Goal: Task Accomplishment & Management: Use online tool/utility

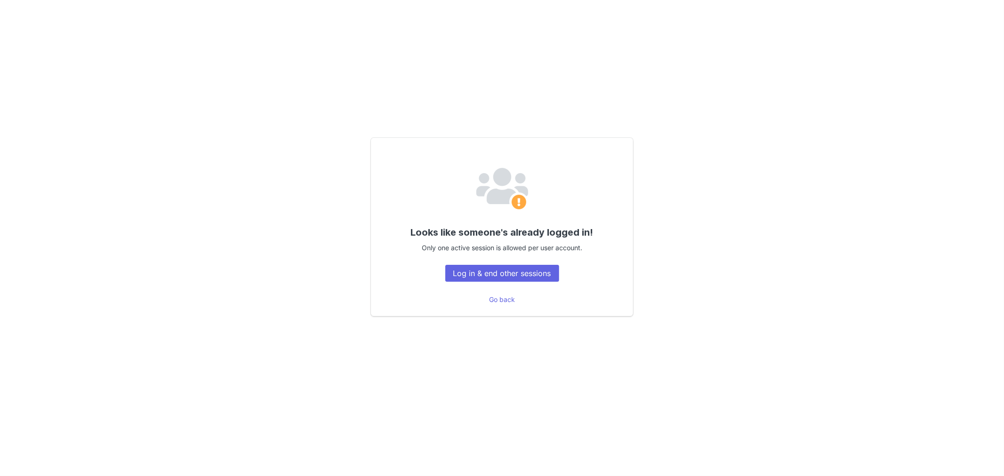
click at [732, 274] on div "Looks like someone's already logged in! Only one active session is allowed per …" at bounding box center [502, 227] width 660 height 246
click at [477, 276] on button "Log in & end other sessions" at bounding box center [502, 273] width 114 height 17
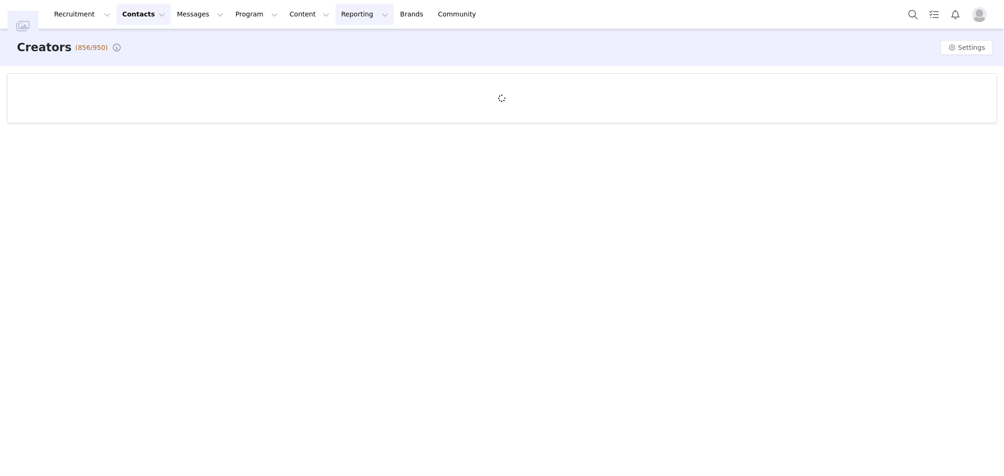
click at [347, 21] on button "Reporting Reporting" at bounding box center [365, 14] width 58 height 21
click at [347, 41] on p "Dashboard" at bounding box center [342, 42] width 36 height 10
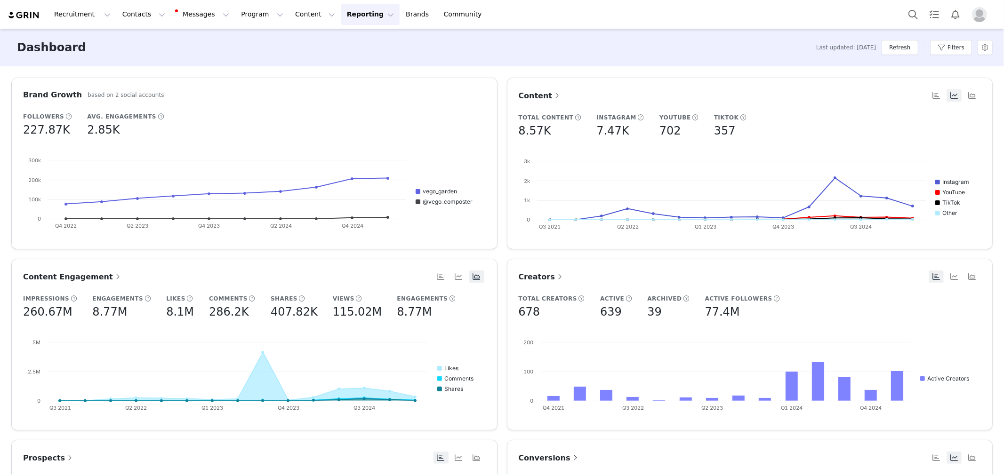
click at [557, 457] on span "Conversions" at bounding box center [549, 458] width 61 height 9
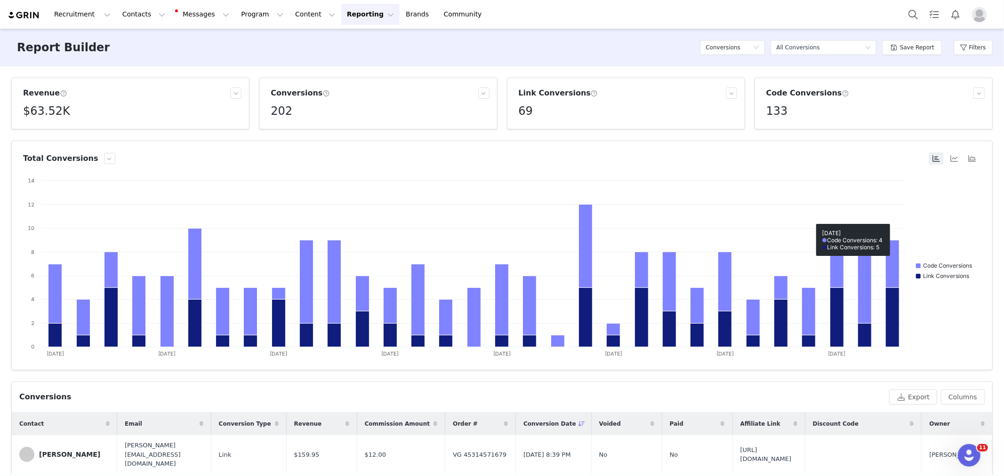
click at [986, 38] on div "Filters" at bounding box center [973, 47] width 39 height 28
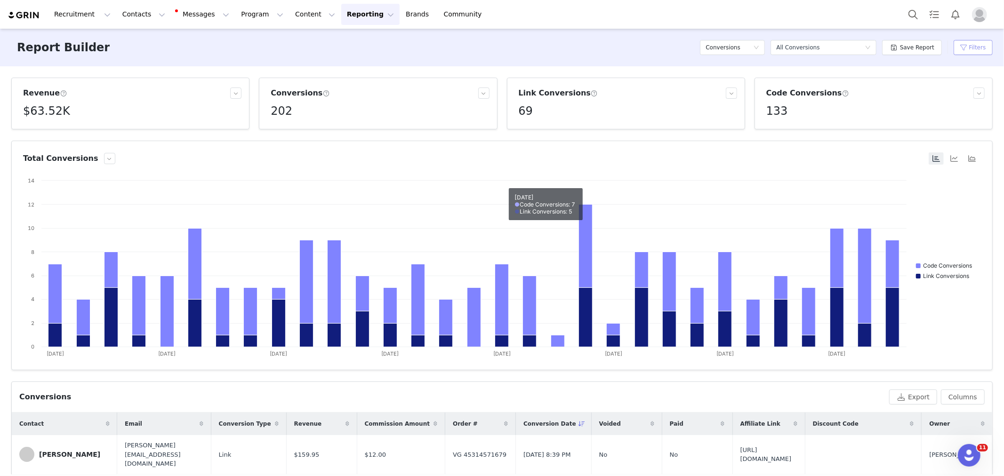
click at [984, 49] on button "Filters" at bounding box center [973, 47] width 39 height 15
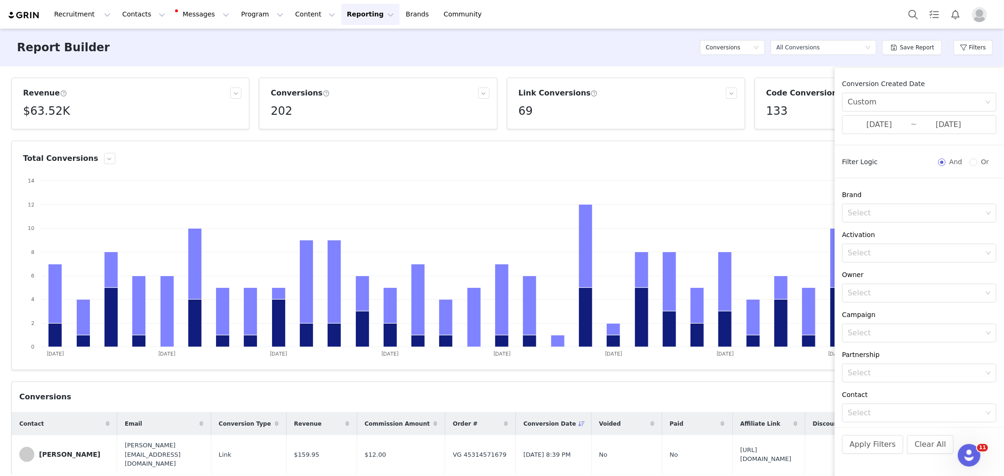
click at [600, 40] on div "Report Builder Conversions Select a report All Conversions Save Report Filters" at bounding box center [502, 48] width 1004 height 38
click at [882, 299] on div "Select" at bounding box center [916, 293] width 137 height 18
click at [882, 374] on p "[PERSON_NAME]" at bounding box center [929, 372] width 100 height 10
click at [877, 448] on button "Apply Filters" at bounding box center [872, 444] width 61 height 19
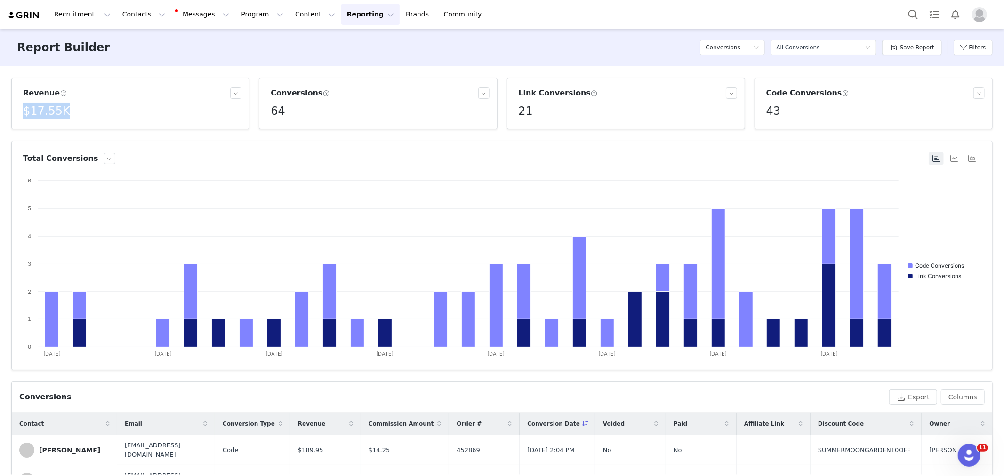
drag, startPoint x: 24, startPoint y: 110, endPoint x: 95, endPoint y: 110, distance: 70.1
click at [95, 110] on div "$17.55K" at bounding box center [132, 111] width 218 height 17
click at [40, 114] on h5 "$17.55K" at bounding box center [46, 111] width 47 height 17
click at [36, 128] on p "$17,545.67" at bounding box center [43, 132] width 32 height 8
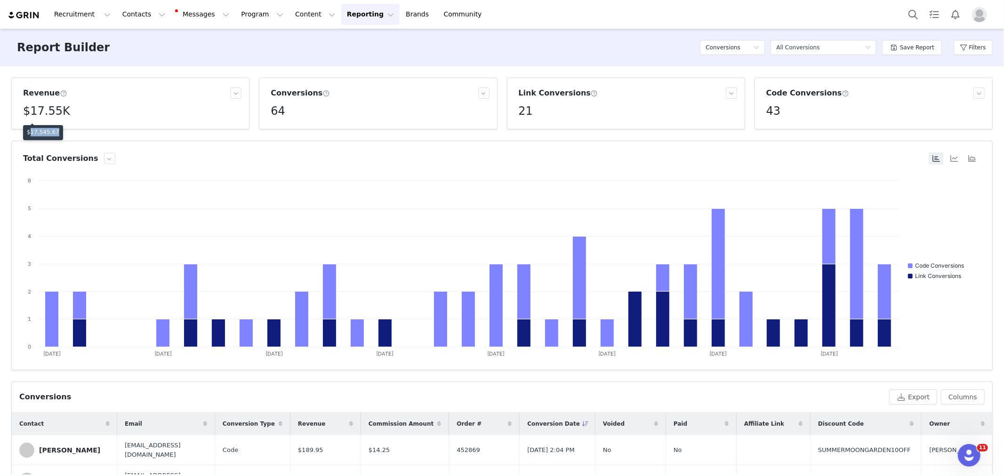
click at [36, 128] on p "$17,545.67" at bounding box center [43, 132] width 32 height 8
copy p "$17,545.67"
click at [43, 111] on h5 "$17.55K" at bounding box center [46, 111] width 47 height 17
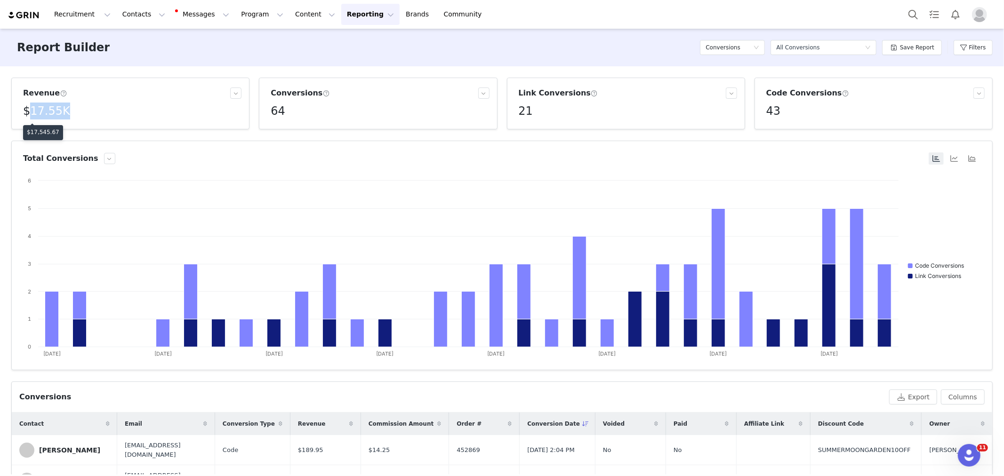
copy h5 "17.55K"
click at [41, 128] on p "$17,545.67" at bounding box center [43, 132] width 32 height 8
click at [42, 129] on p "$17,545.67" at bounding box center [43, 132] width 32 height 8
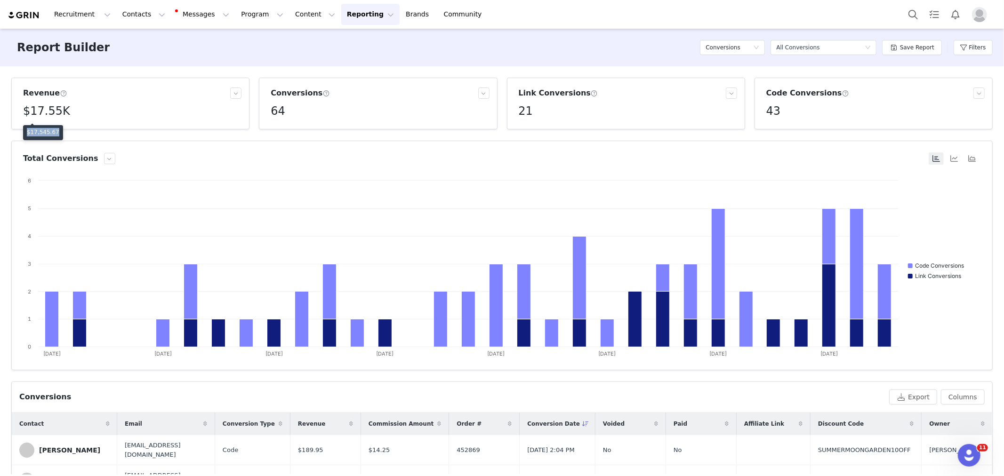
click at [42, 129] on p "$17,545.67" at bounding box center [43, 132] width 32 height 8
copy p "$17,545.67"
click at [37, 132] on p "$17,545.67" at bounding box center [43, 132] width 32 height 8
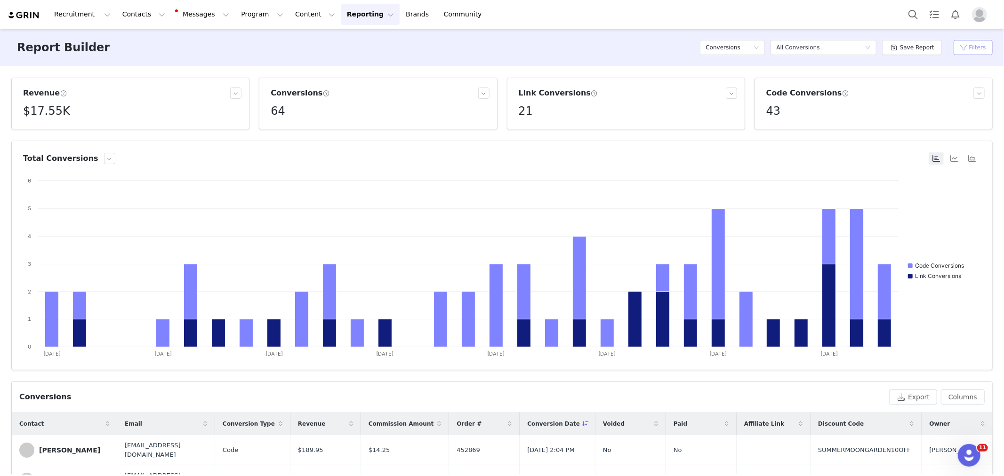
click at [966, 48] on button "Filters" at bounding box center [973, 47] width 39 height 15
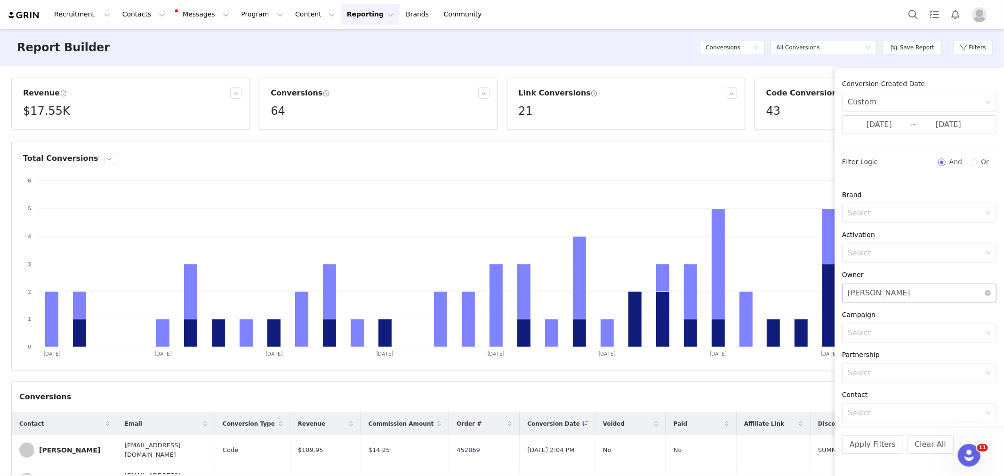
click at [885, 292] on div "[PERSON_NAME]" at bounding box center [879, 293] width 63 height 18
click at [985, 295] on icon "icon: close-circle" at bounding box center [988, 293] width 6 height 6
click at [862, 450] on button "Apply Filters" at bounding box center [872, 444] width 61 height 19
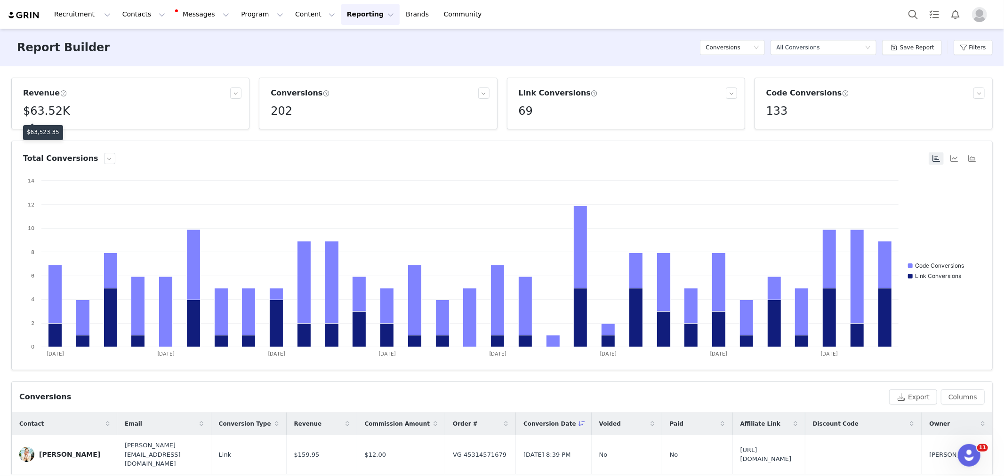
click at [30, 113] on h5 "$63.52K" at bounding box center [46, 111] width 47 height 17
click at [31, 130] on p "$63,523.35" at bounding box center [43, 132] width 32 height 8
copy p "$63,523.35"
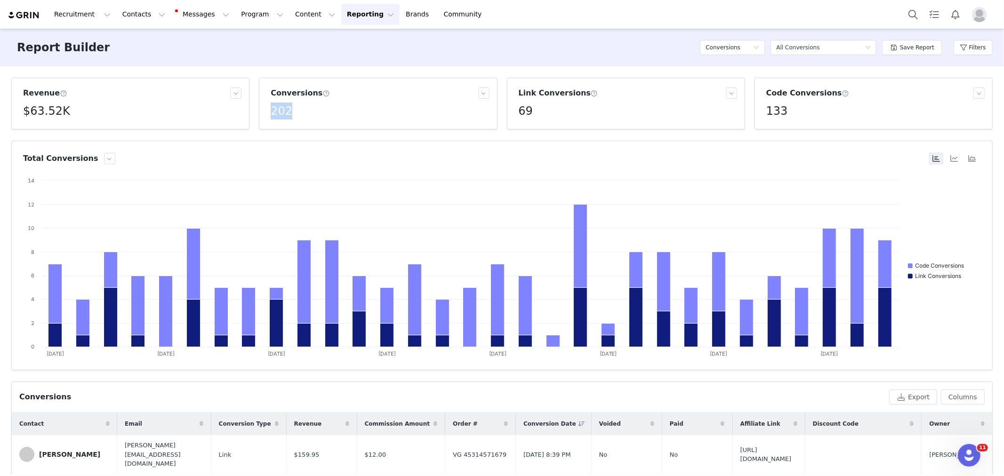
drag, startPoint x: 263, startPoint y: 110, endPoint x: 316, endPoint y: 109, distance: 53.7
click at [316, 109] on article "Conversions 202" at bounding box center [378, 104] width 238 height 52
copy h5 "202"
drag, startPoint x: 512, startPoint y: 107, endPoint x: 545, endPoint y: 115, distance: 33.9
click at [545, 115] on div "Link Conversions 69" at bounding box center [626, 104] width 222 height 32
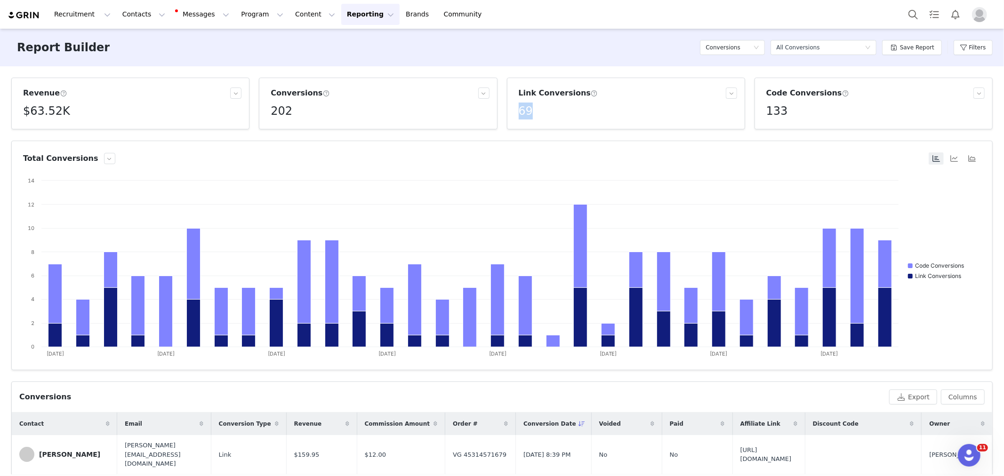
copy h5 "69"
click at [591, 92] on span at bounding box center [594, 93] width 7 height 8
click at [728, 88] on button "button" at bounding box center [731, 93] width 11 height 11
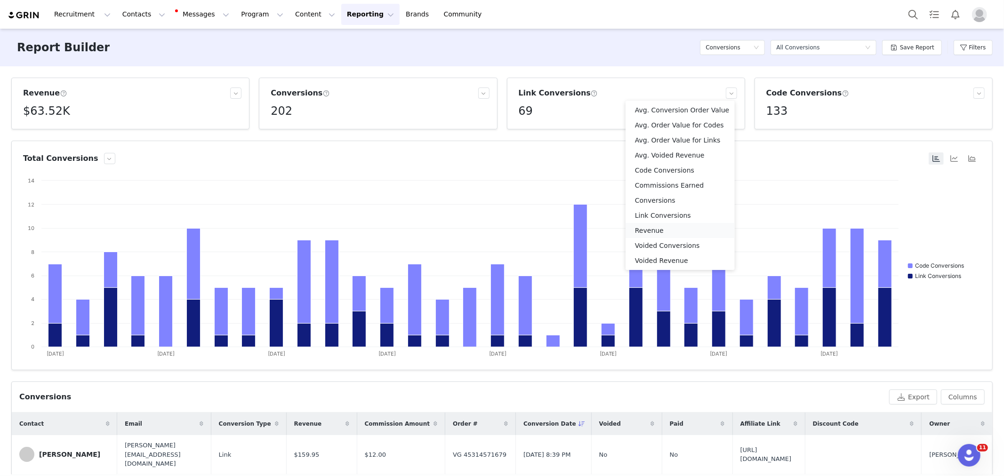
click at [656, 227] on li "Revenue" at bounding box center [679, 230] width 109 height 15
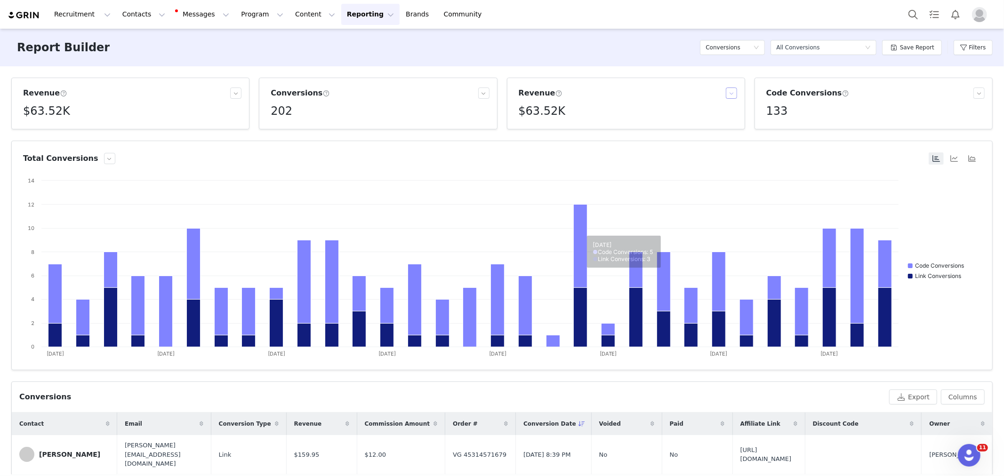
click at [726, 92] on button "button" at bounding box center [731, 93] width 11 height 11
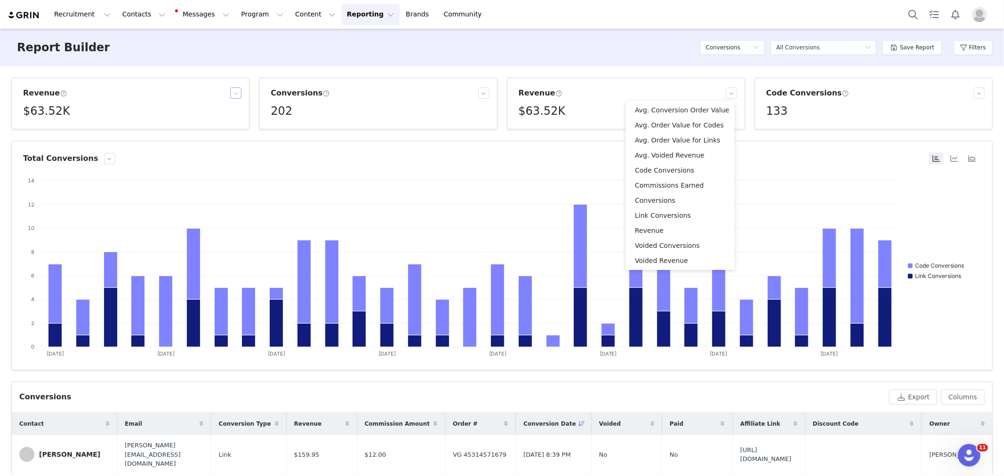
click at [233, 91] on button "button" at bounding box center [235, 93] width 11 height 11
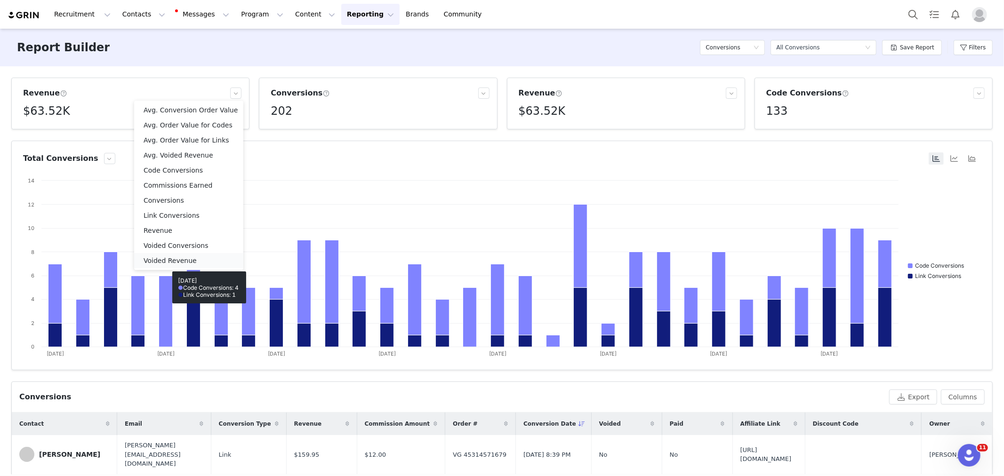
click at [167, 262] on li "Voided Revenue" at bounding box center [188, 260] width 109 height 15
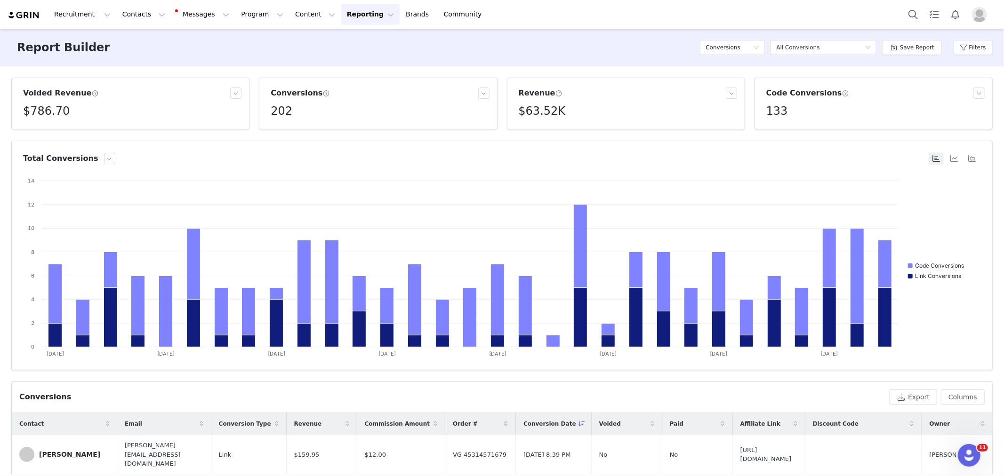
click at [50, 111] on h5 "$786.70" at bounding box center [46, 111] width 47 height 17
click at [153, 96] on div "Voided Revenue" at bounding box center [126, 93] width 207 height 11
click at [234, 89] on button "button" at bounding box center [235, 93] width 11 height 11
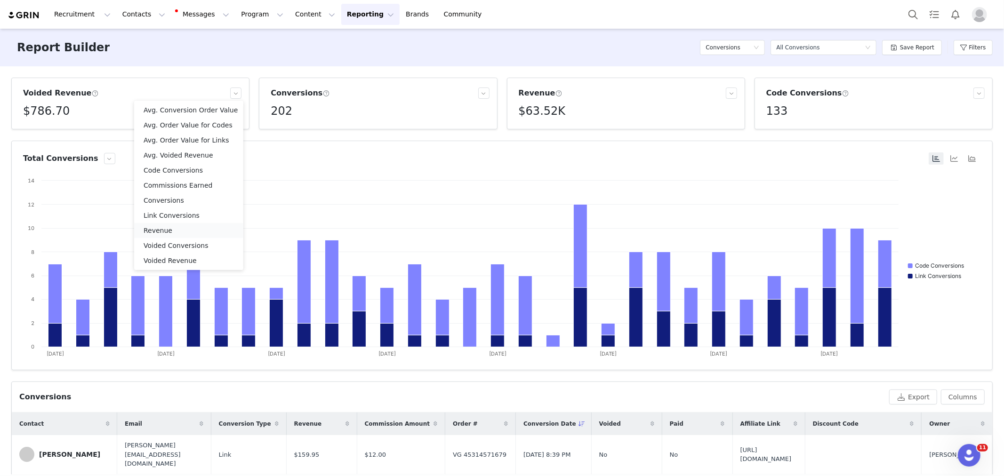
click at [172, 231] on li "Revenue" at bounding box center [188, 230] width 109 height 15
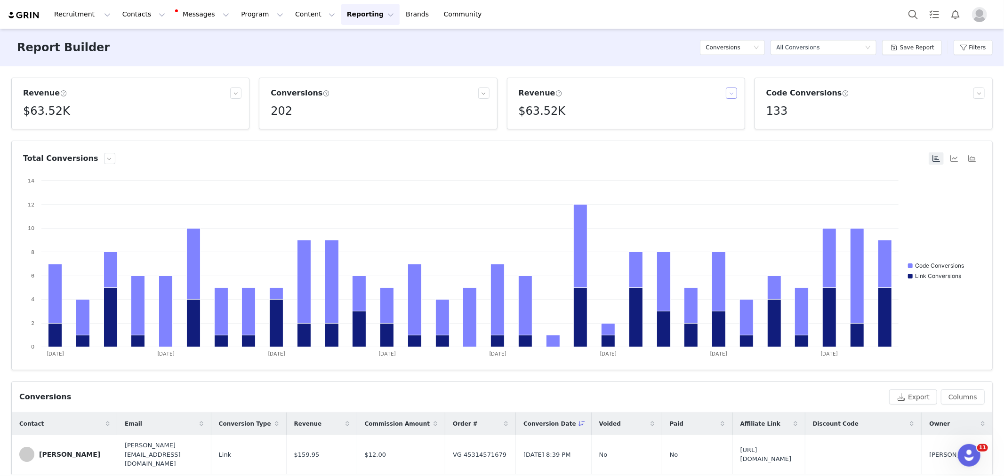
click at [726, 91] on button "button" at bounding box center [731, 93] width 11 height 11
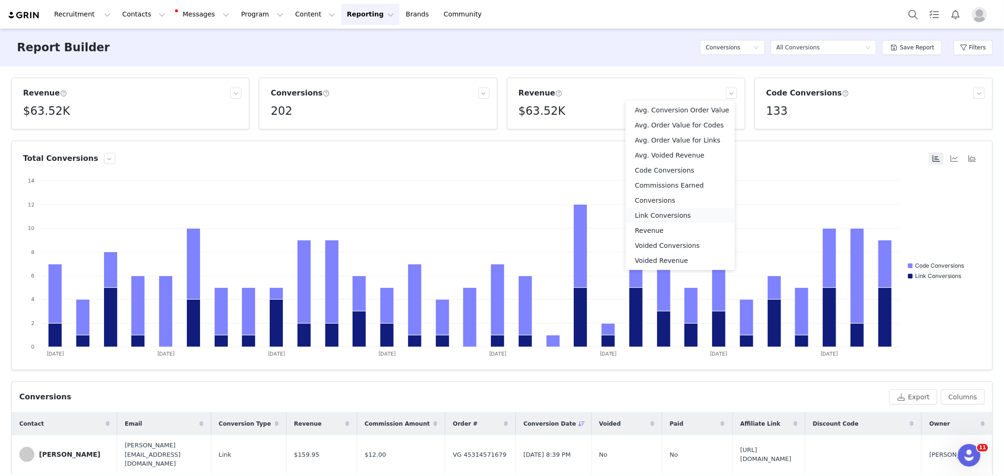
click at [662, 217] on li "Link Conversions" at bounding box center [679, 215] width 109 height 15
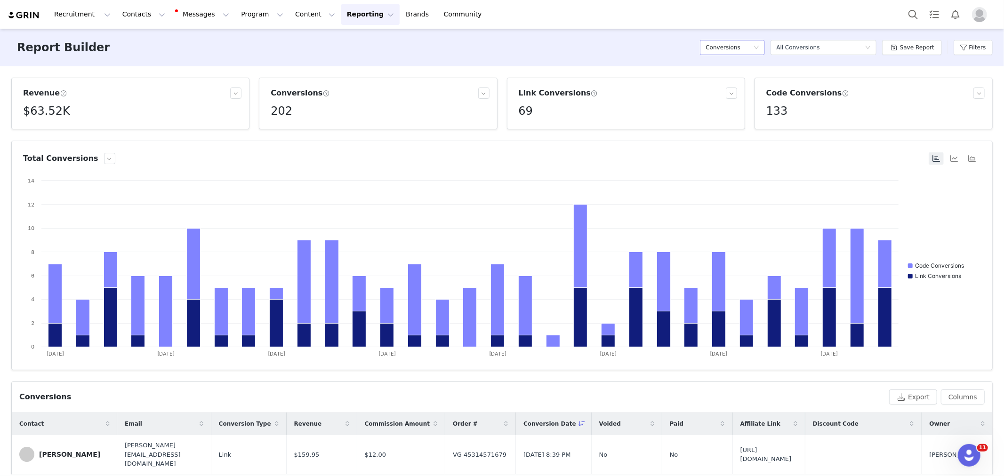
click at [753, 46] on div "Conversions" at bounding box center [729, 47] width 48 height 14
click at [867, 48] on icon "icon: down" at bounding box center [868, 48] width 6 height 6
click at [982, 48] on button "Filters" at bounding box center [973, 47] width 39 height 15
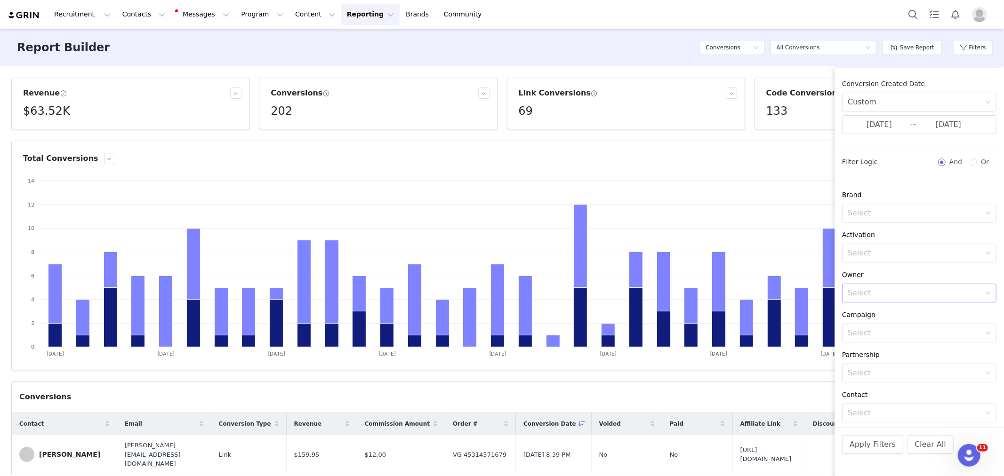
click at [649, 43] on div "Report Builder Conversions Select a report All Conversions Save Report Filters" at bounding box center [502, 48] width 1004 height 38
click at [636, 70] on div "Revenue $63.52K Conversions 202 Link Conversions 69 Code Conversions 133 Total …" at bounding box center [502, 270] width 1004 height 409
click at [104, 156] on button "button" at bounding box center [109, 158] width 11 height 11
click at [533, 92] on h3 "Link Conversions" at bounding box center [559, 93] width 80 height 11
click at [864, 455] on div "Apply Filters Clear All" at bounding box center [918, 457] width 169 height 60
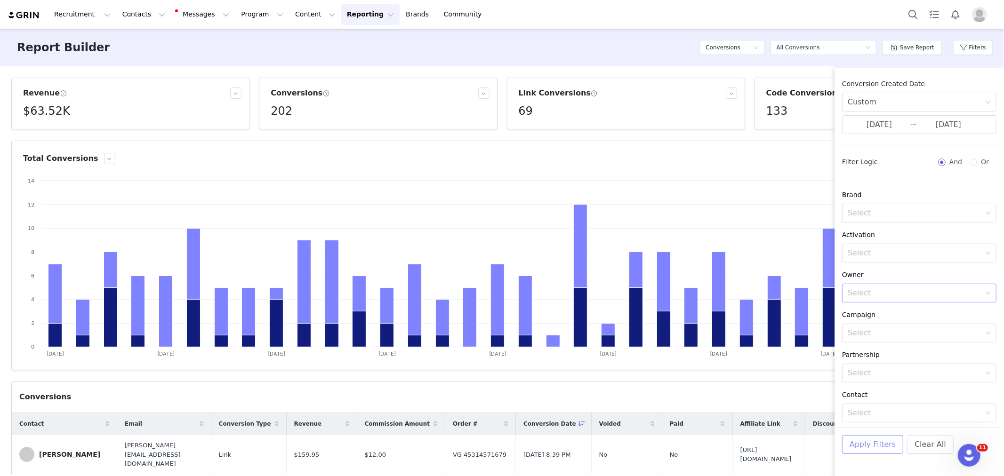
click at [864, 441] on button "Apply Filters" at bounding box center [872, 444] width 61 height 19
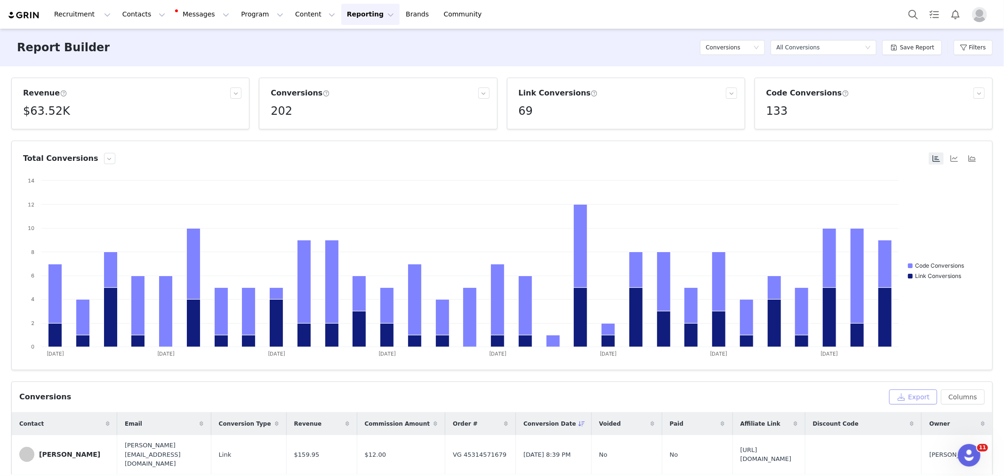
click at [913, 397] on button "Export" at bounding box center [913, 397] width 48 height 15
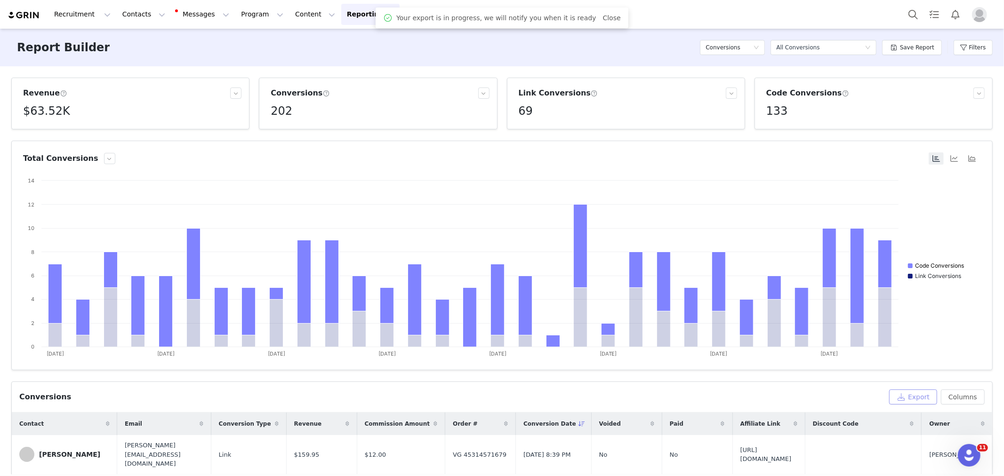
click at [923, 264] on text "Code Conversions" at bounding box center [939, 265] width 49 height 7
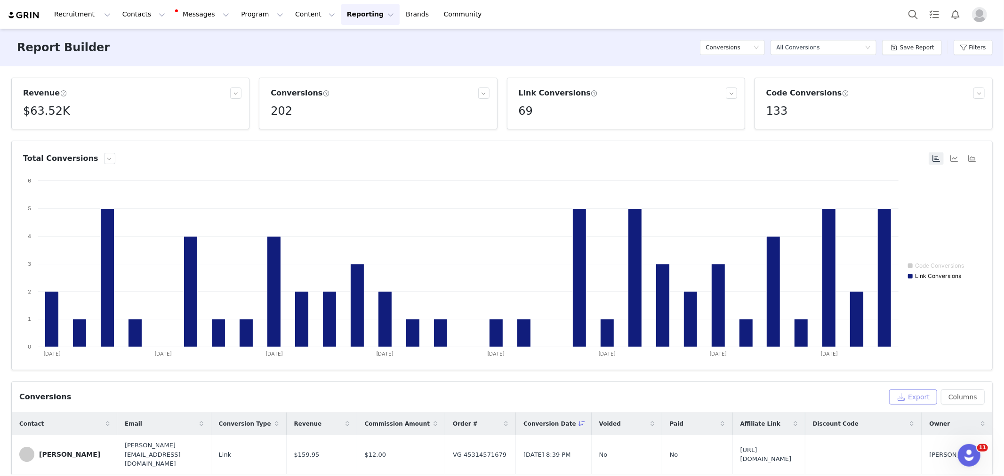
click at [911, 276] on rect at bounding box center [910, 276] width 5 height 5
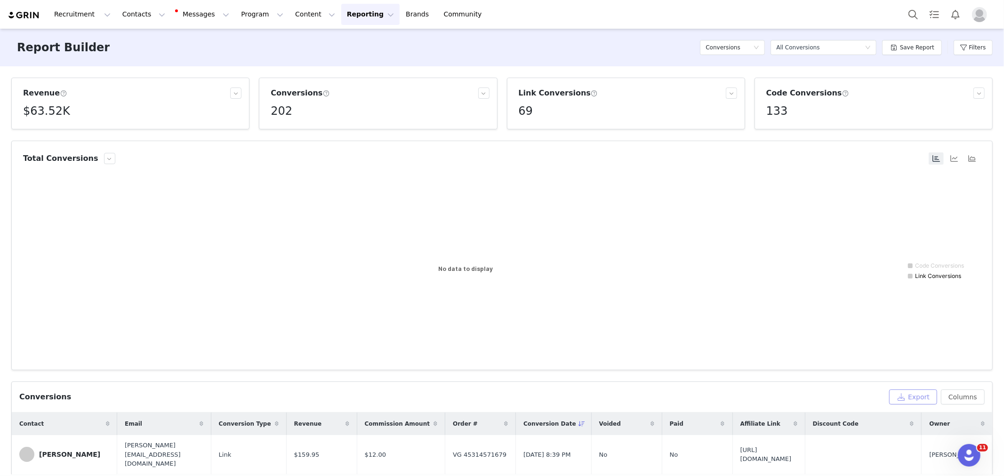
click at [910, 275] on rect at bounding box center [910, 276] width 5 height 5
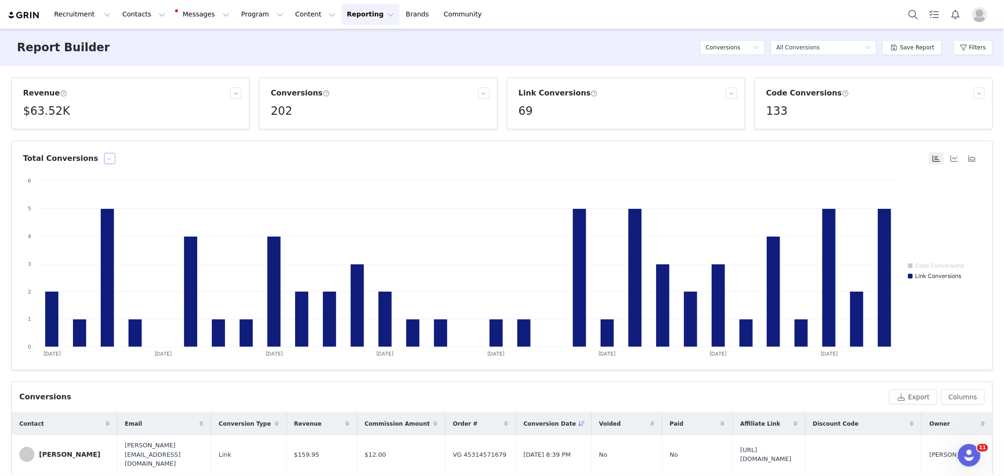
click at [104, 161] on button "button" at bounding box center [109, 158] width 11 height 11
click at [130, 189] on li "Revenue Earned" at bounding box center [171, 190] width 151 height 15
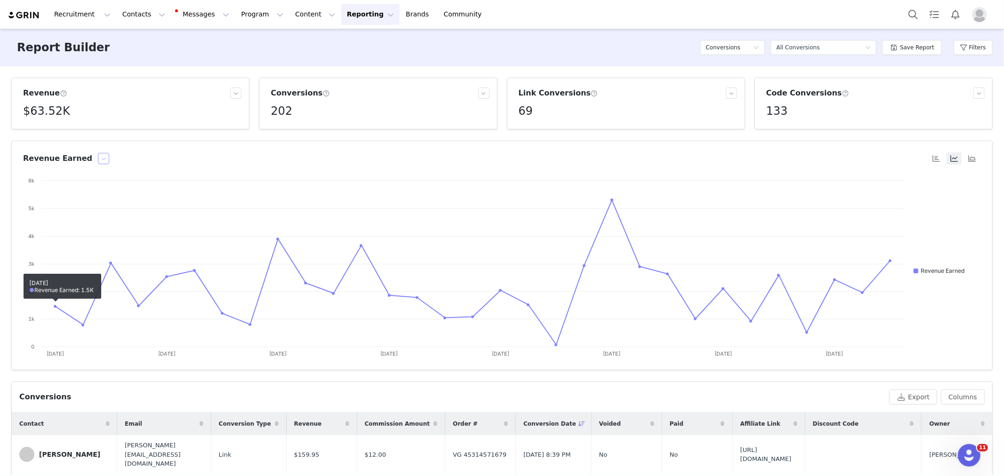
click at [98, 160] on button "button" at bounding box center [103, 158] width 11 height 11
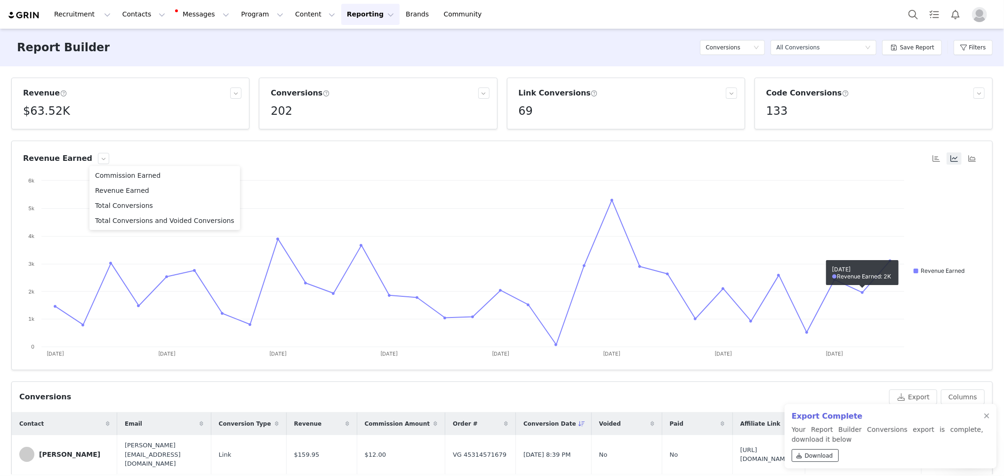
click at [816, 459] on span "Download" at bounding box center [819, 456] width 28 height 8
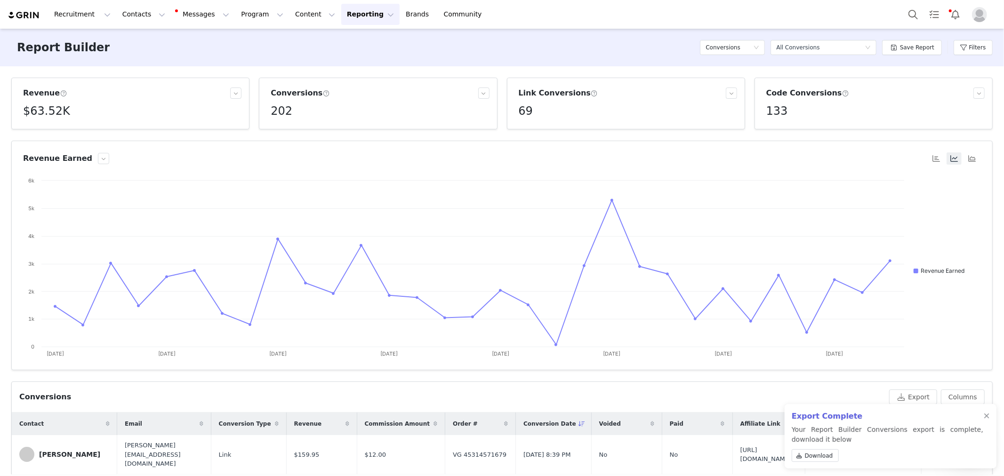
click at [672, 30] on div "Report Builder Conversions Select a report All Conversions Save Report Filters" at bounding box center [502, 48] width 1004 height 38
drag, startPoint x: 674, startPoint y: 19, endPoint x: 664, endPoint y: 16, distance: 10.6
click at [674, 19] on div "Recruitment Recruitment Creator Search Curated Lists Landing Pages Web Extensio…" at bounding box center [502, 14] width 1004 height 29
